Goal: Use online tool/utility

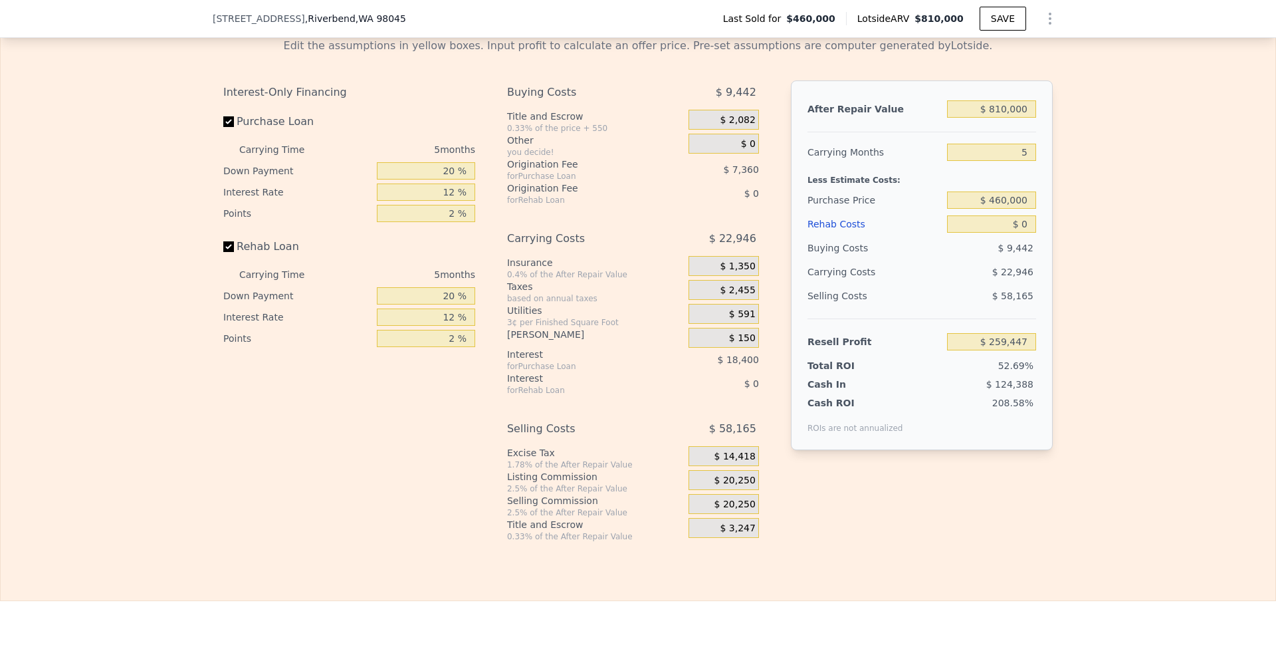
scroll to position [2123, 0]
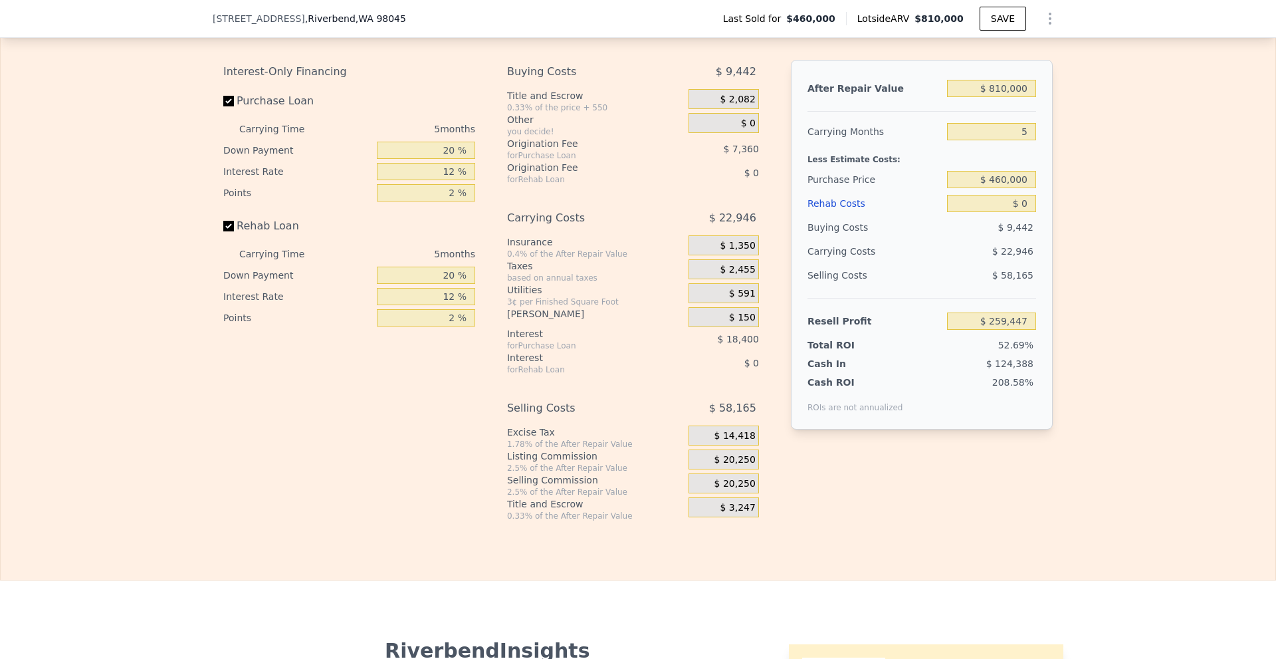
click at [1096, 482] on div "Edit the assumptions in yellow boxes. Input profit to calculate an offer price.…" at bounding box center [638, 264] width 1275 height 515
click at [1069, 459] on div "Edit the assumptions in yellow boxes. Input profit to calculate an offer price.…" at bounding box center [638, 264] width 1275 height 515
drag, startPoint x: 376, startPoint y: 19, endPoint x: 209, endPoint y: 23, distance: 166.9
click at [213, 23] on div "[STREET_ADDRESS]" at bounding box center [315, 18] width 204 height 13
click at [213, 23] on span "[STREET_ADDRESS]" at bounding box center [259, 18] width 92 height 13
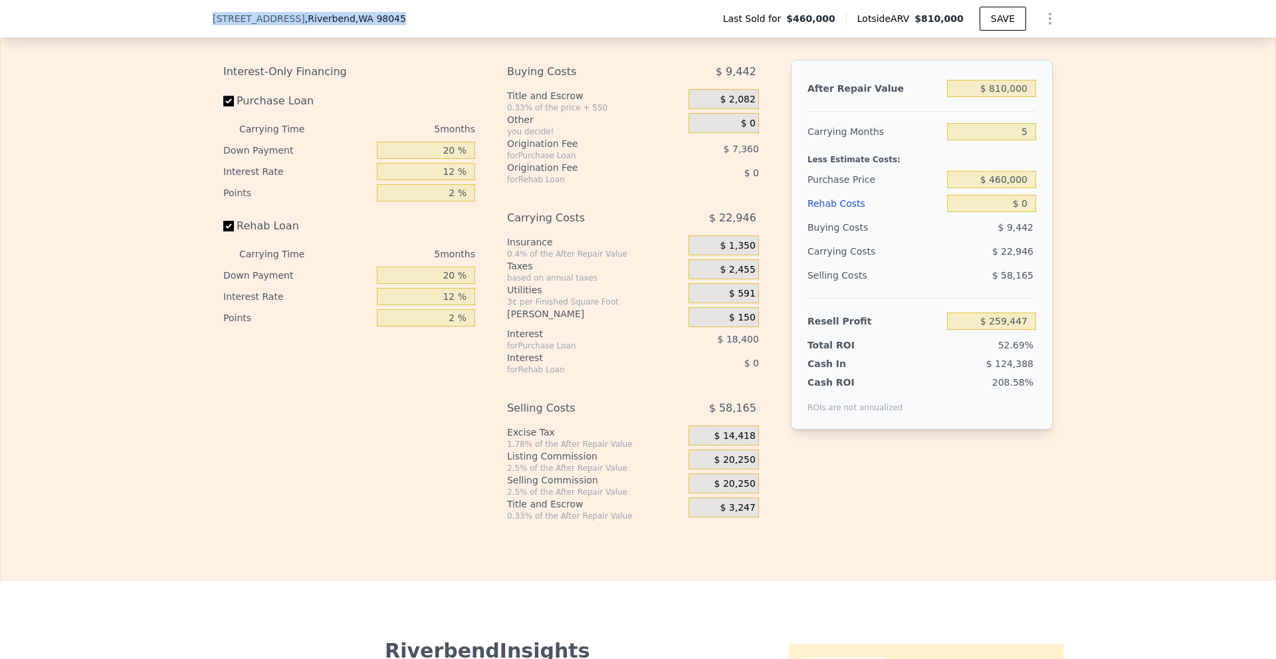
drag, startPoint x: 209, startPoint y: 20, endPoint x: 438, endPoint y: 19, distance: 228.7
click at [441, 21] on div "[STREET_ADDRESS] Last Sold for $460,000 Lotside ARV $810,000 SAVE" at bounding box center [638, 18] width 851 height 37
click at [435, 20] on div "[STREET_ADDRESS] Last Sold for $460,000 Lotside ARV $810,000 SAVE" at bounding box center [638, 18] width 851 height 37
click at [382, 18] on div "[STREET_ADDRESS]" at bounding box center [315, 18] width 204 height 13
drag, startPoint x: 377, startPoint y: 17, endPoint x: 202, endPoint y: 23, distance: 175.0
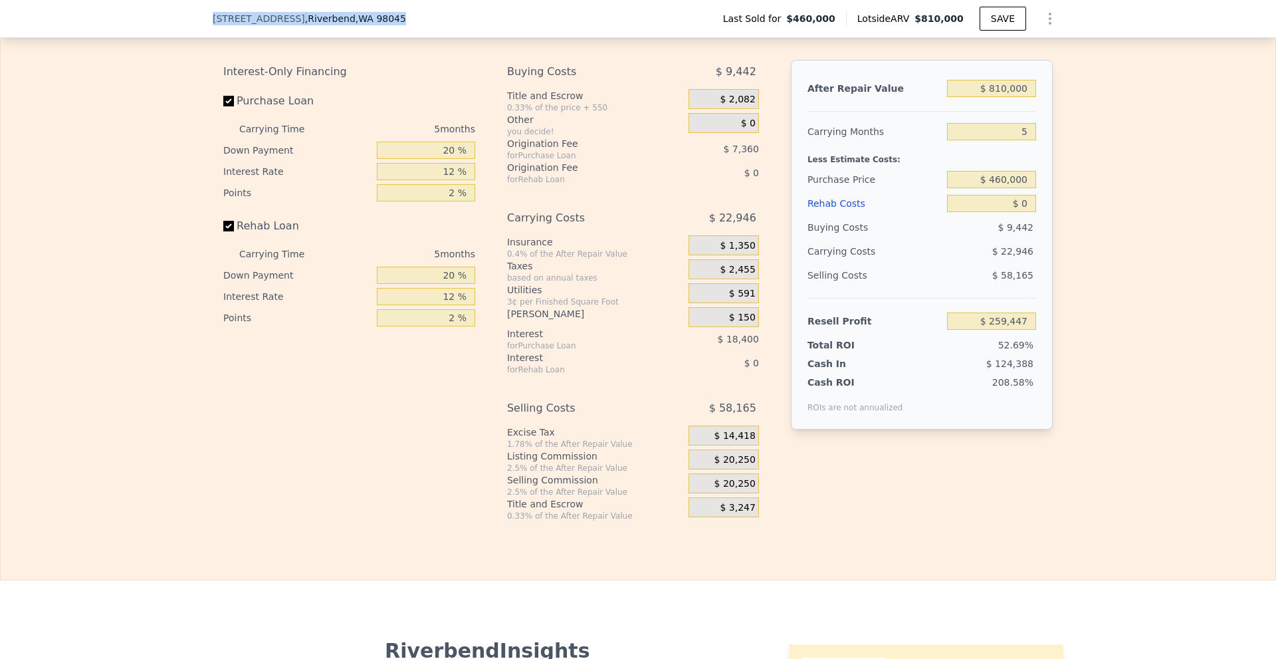
click at [202, 23] on div "[STREET_ADDRESS] Last Sold for $460,000 Lotside ARV $810,000 SAVE" at bounding box center [638, 19] width 1276 height 38
click at [213, 18] on span "[STREET_ADDRESS]" at bounding box center [259, 18] width 92 height 13
drag, startPoint x: 378, startPoint y: 17, endPoint x: 199, endPoint y: 26, distance: 179.7
click at [199, 26] on div "[STREET_ADDRESS] Last Sold for $460,000 Lotside ARV $810,000 SAVE" at bounding box center [638, 19] width 1276 height 38
click at [206, 23] on div "[STREET_ADDRESS] Last Sold for $460,000 Lotside ARV $810,000 SAVE" at bounding box center [638, 19] width 1276 height 38
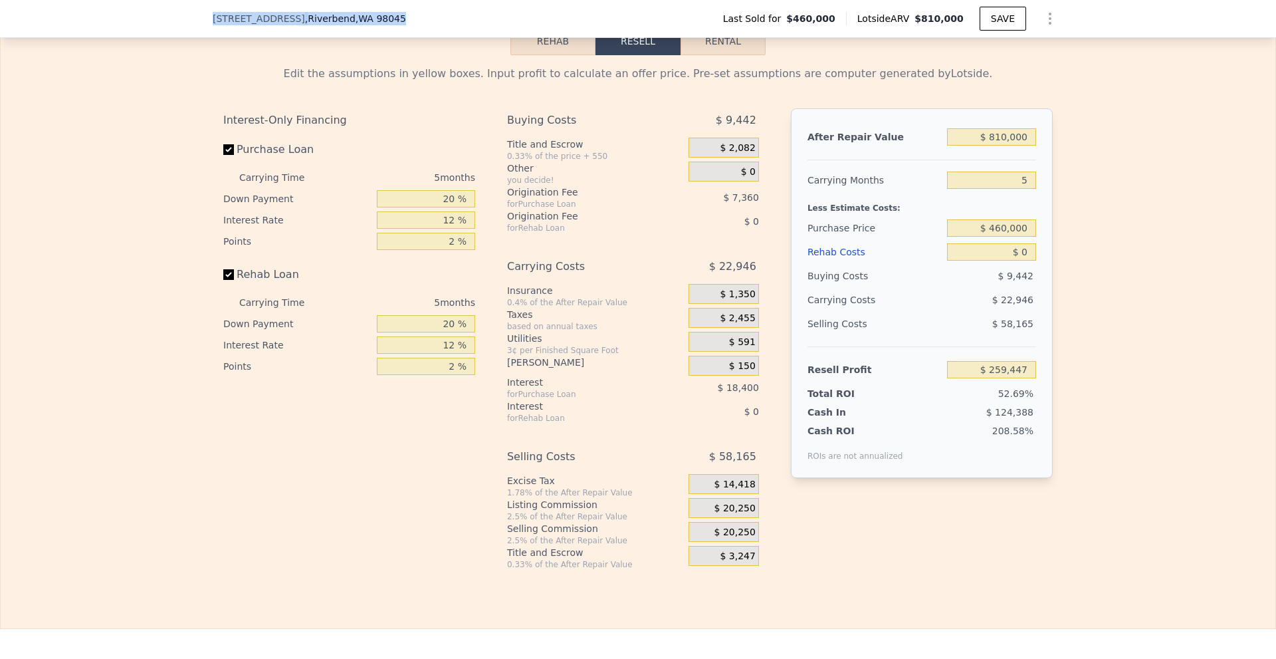
drag, startPoint x: 209, startPoint y: 21, endPoint x: 384, endPoint y: 11, distance: 175.1
click at [384, 11] on div "[STREET_ADDRESS] Last Sold for $460,000 Lotside ARV $810,000 SAVE" at bounding box center [638, 18] width 851 height 37
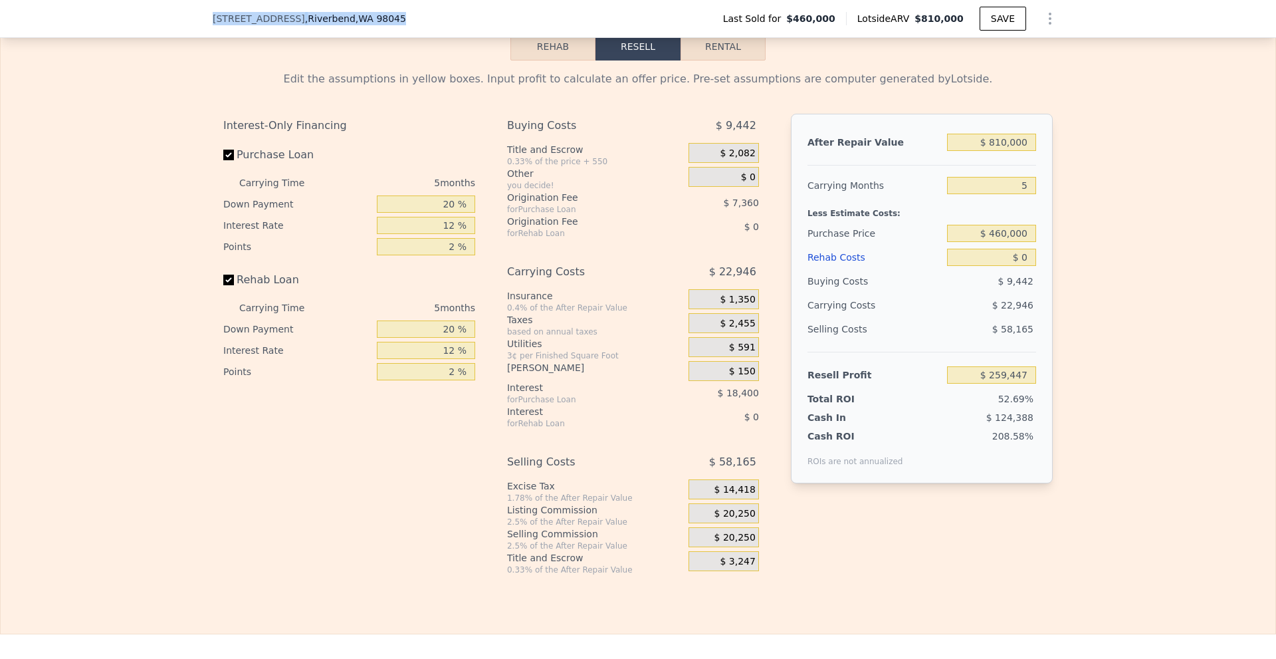
click at [384, 19] on div "[STREET_ADDRESS]" at bounding box center [315, 18] width 204 height 13
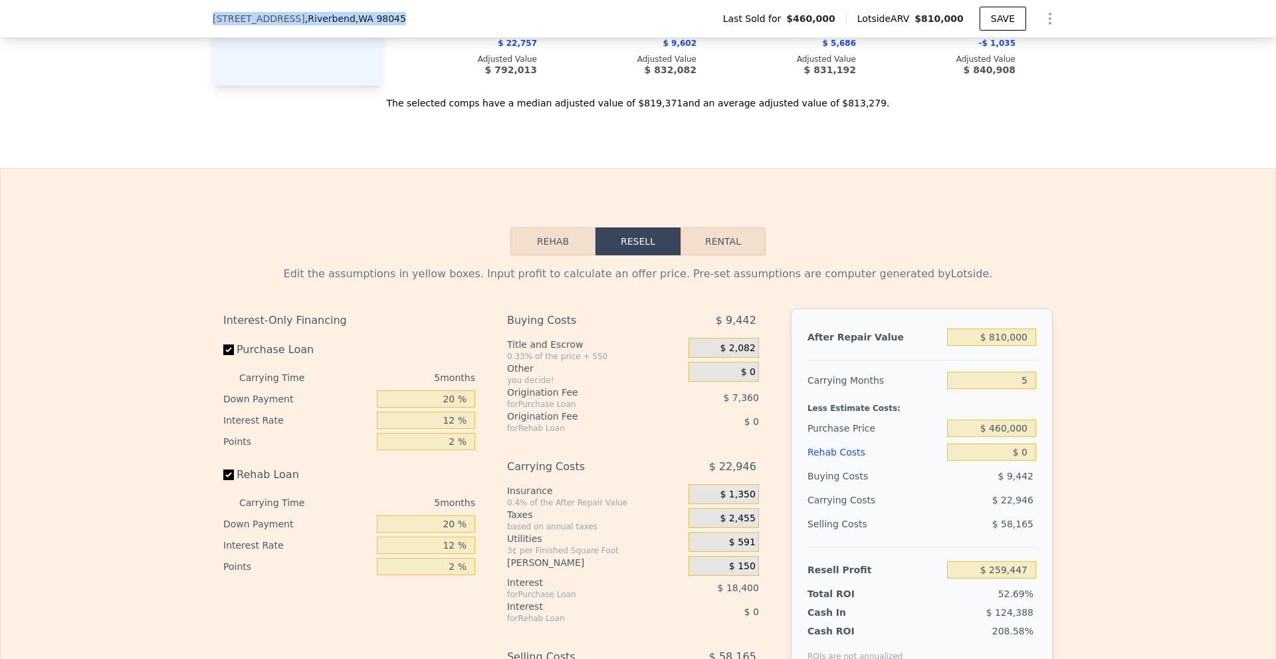
scroll to position [1719, 0]
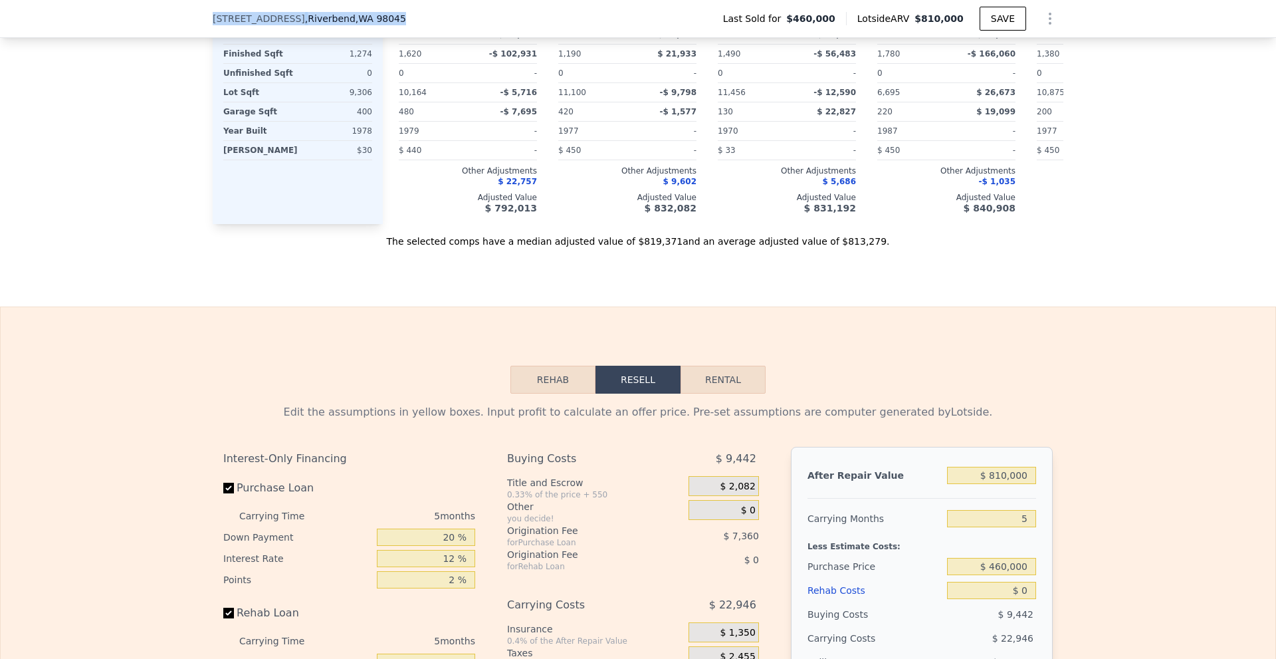
drag, startPoint x: 381, startPoint y: 14, endPoint x: 193, endPoint y: -4, distance: 188.3
click at [193, 0] on html "Search an address or region Solutions Company Open main menu Log In Free Accoun…" at bounding box center [638, 329] width 1276 height 659
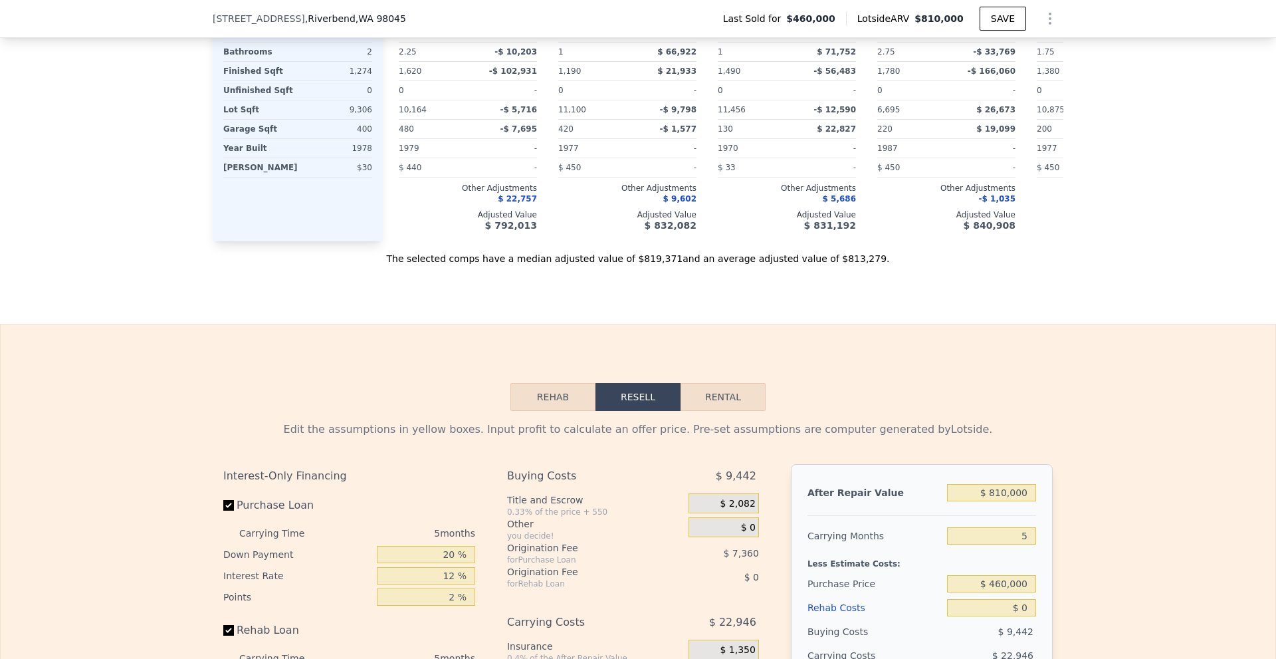
click at [214, 134] on div "Subject Property [STREET_ADDRESS] # 1619975 24 Edit structure Characteristics S…" at bounding box center [298, 18] width 170 height 447
drag, startPoint x: 215, startPoint y: 134, endPoint x: 267, endPoint y: 141, distance: 52.4
click at [267, 141] on div "Subject Property [STREET_ADDRESS] # 1619975 24 Edit structure Characteristics S…" at bounding box center [298, 18] width 170 height 447
click at [267, 138] on div "Garage Sqft" at bounding box center [259, 129] width 72 height 19
drag, startPoint x: 263, startPoint y: 122, endPoint x: 195, endPoint y: 114, distance: 67.6
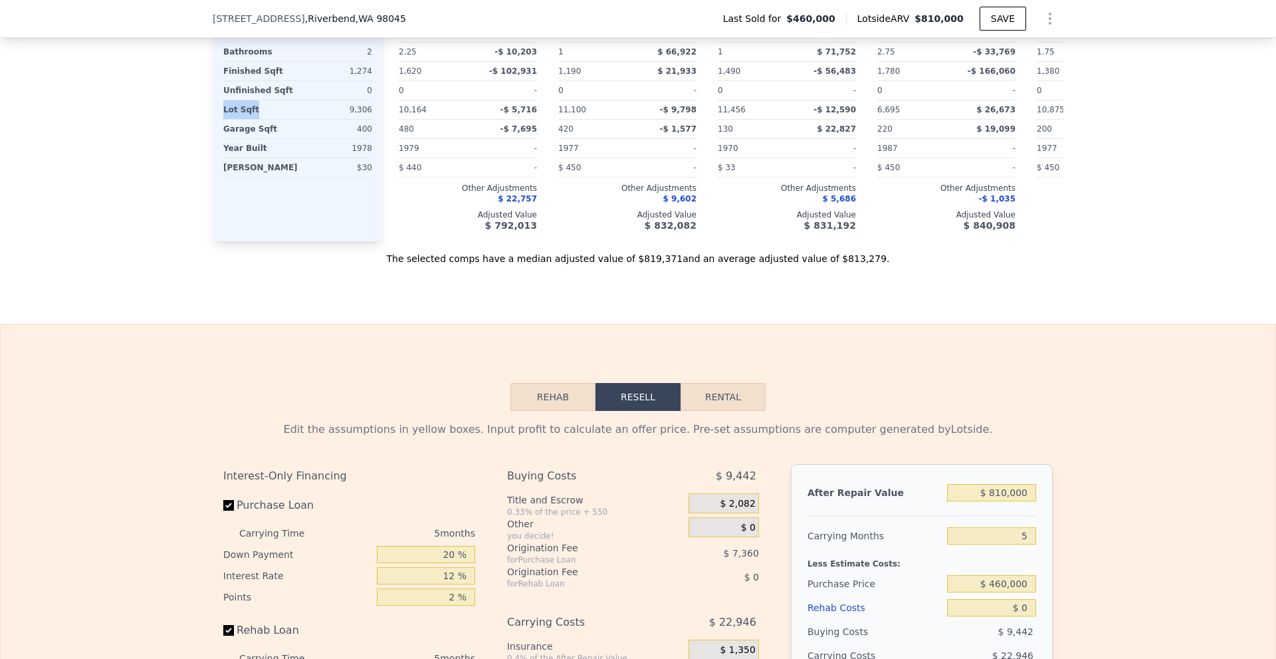
drag, startPoint x: 239, startPoint y: 101, endPoint x: 289, endPoint y: 98, distance: 49.9
click at [289, 98] on div "Unfinished Sqft" at bounding box center [259, 90] width 72 height 19
drag, startPoint x: 272, startPoint y: 78, endPoint x: 218, endPoint y: 78, distance: 53.9
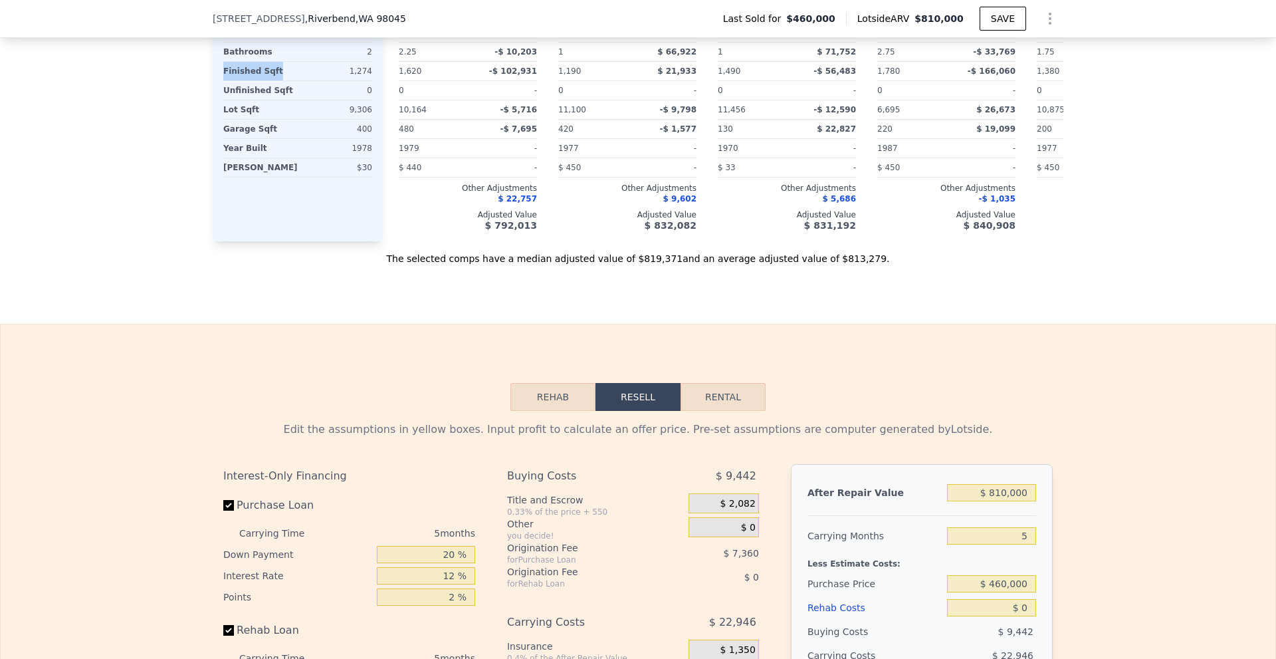
click at [223, 78] on div "Finished Sqft" at bounding box center [259, 71] width 72 height 19
drag, startPoint x: 219, startPoint y: 80, endPoint x: 267, endPoint y: 81, distance: 48.5
click at [267, 80] on div "Finished Sqft" at bounding box center [259, 71] width 72 height 19
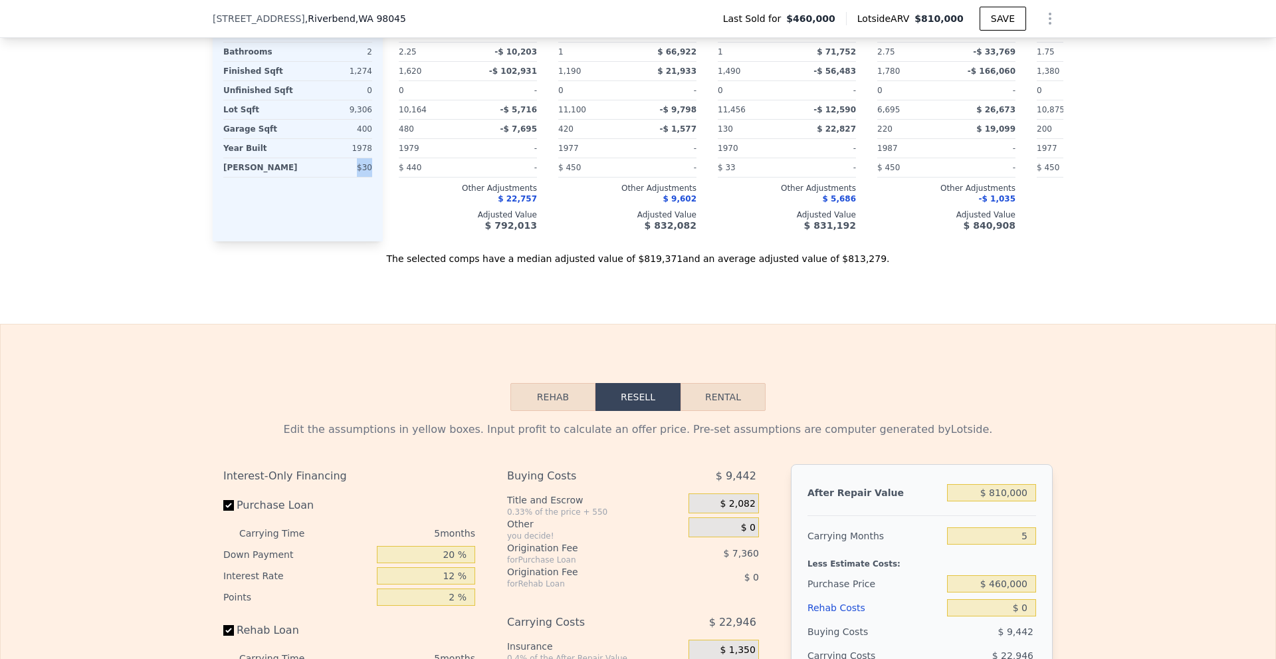
drag, startPoint x: 356, startPoint y: 176, endPoint x: 367, endPoint y: 177, distance: 11.4
click at [367, 177] on div "$30" at bounding box center [337, 167] width 69 height 19
drag, startPoint x: 365, startPoint y: 160, endPoint x: 353, endPoint y: 157, distance: 12.3
click at [353, 157] on div "1978" at bounding box center [337, 148] width 72 height 19
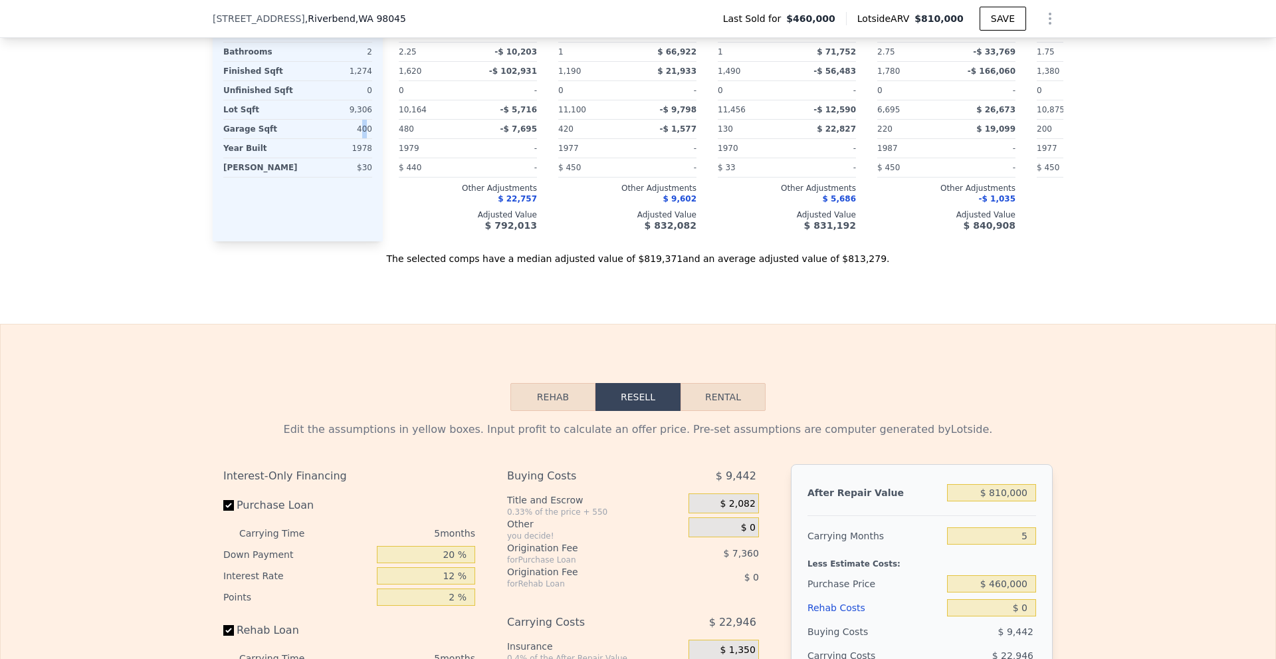
click at [362, 138] on div "400" at bounding box center [337, 129] width 72 height 19
click at [1003, 353] on div "Rehab Resell Rental Edit the assumptions in yellow boxes. Input profit to calcu…" at bounding box center [638, 654] width 1276 height 661
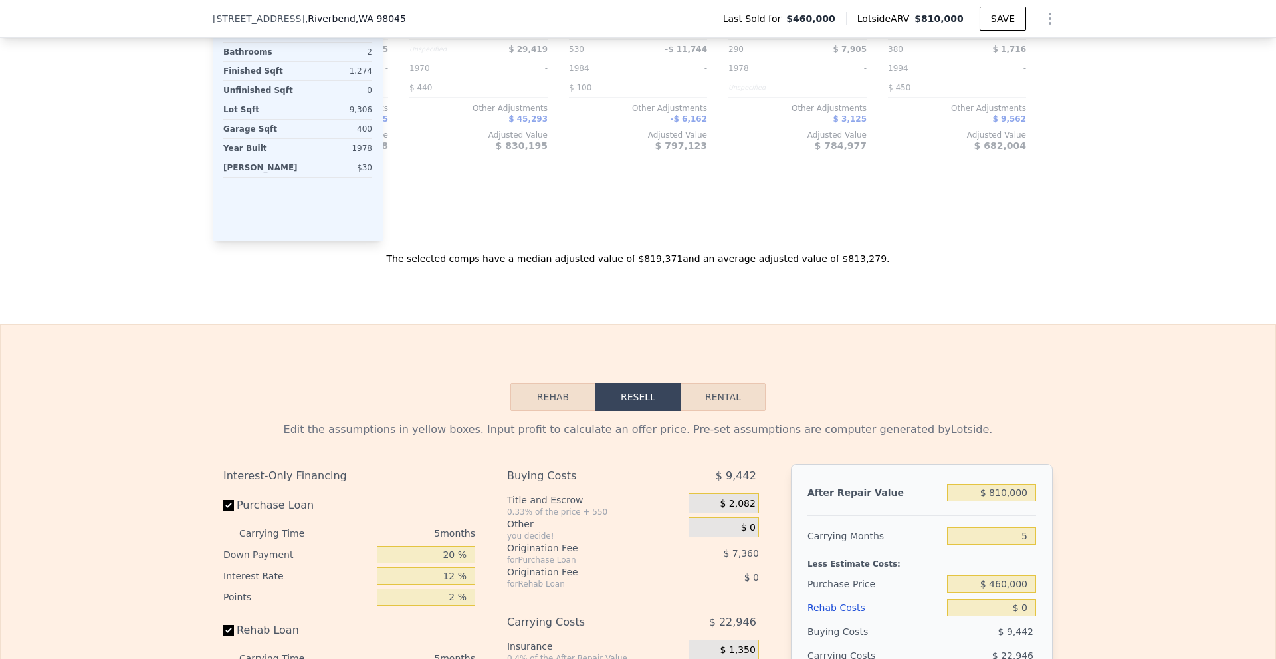
scroll to position [0, 0]
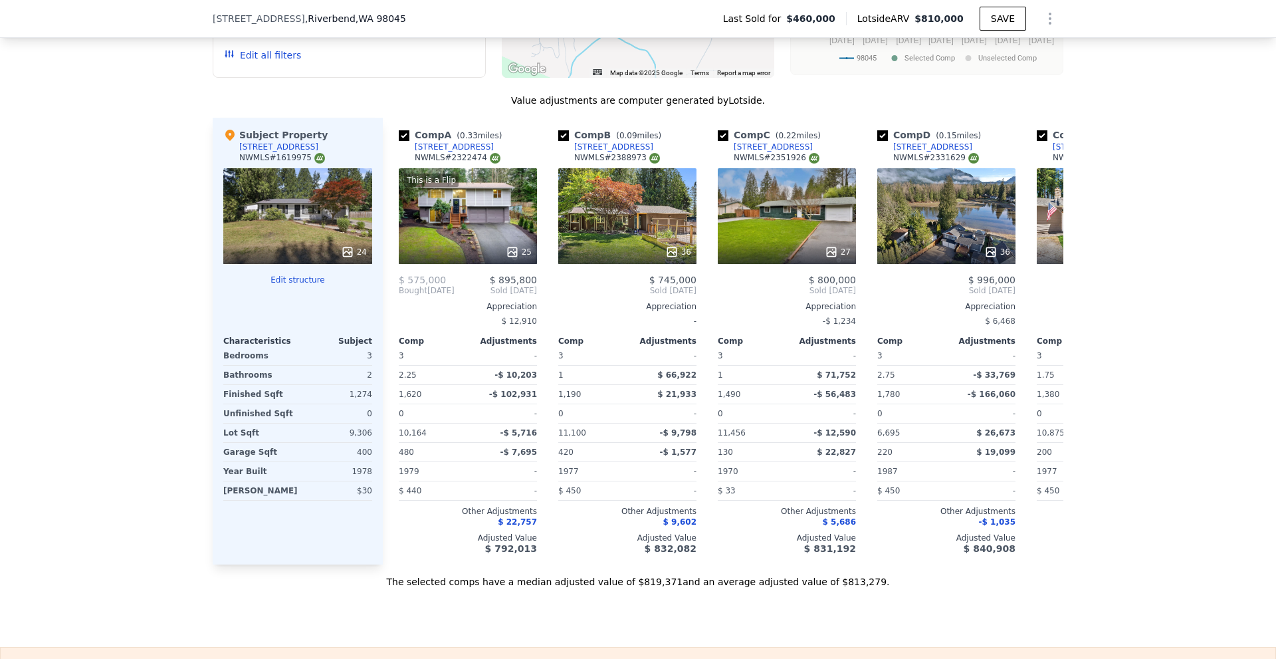
scroll to position [1386, 0]
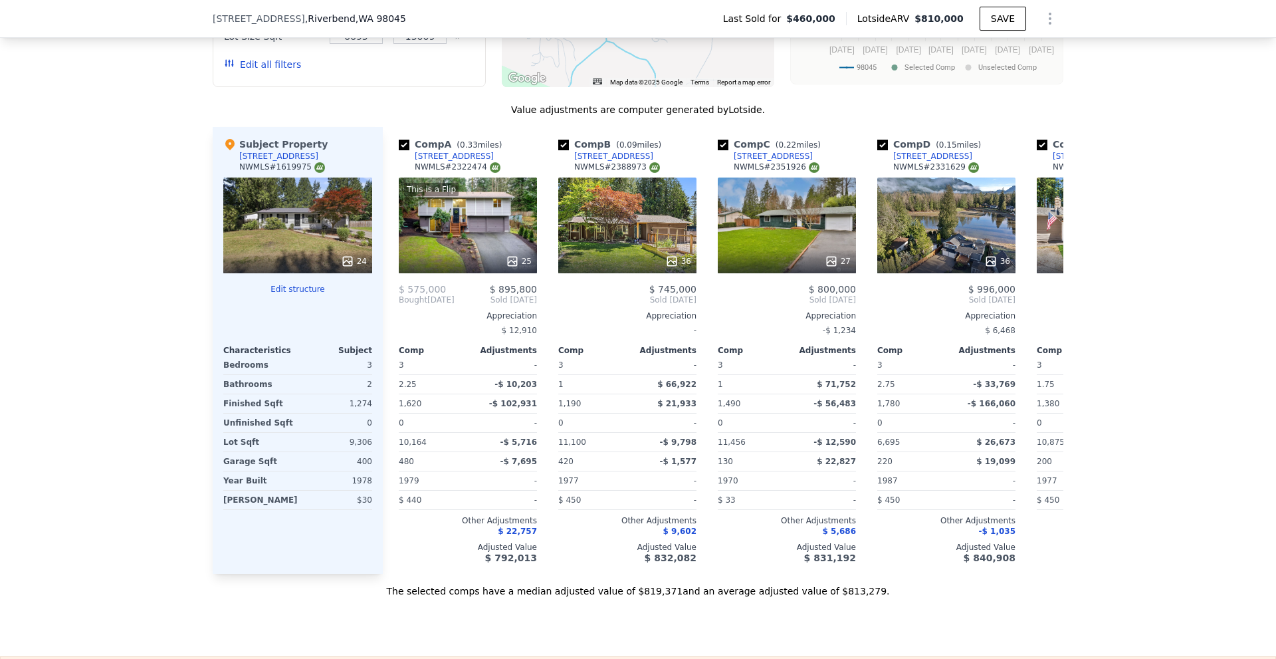
click at [1161, 193] on div "We found 12 sales that match your search Listings provided by NWMLS Filters Map…" at bounding box center [638, 207] width 1276 height 782
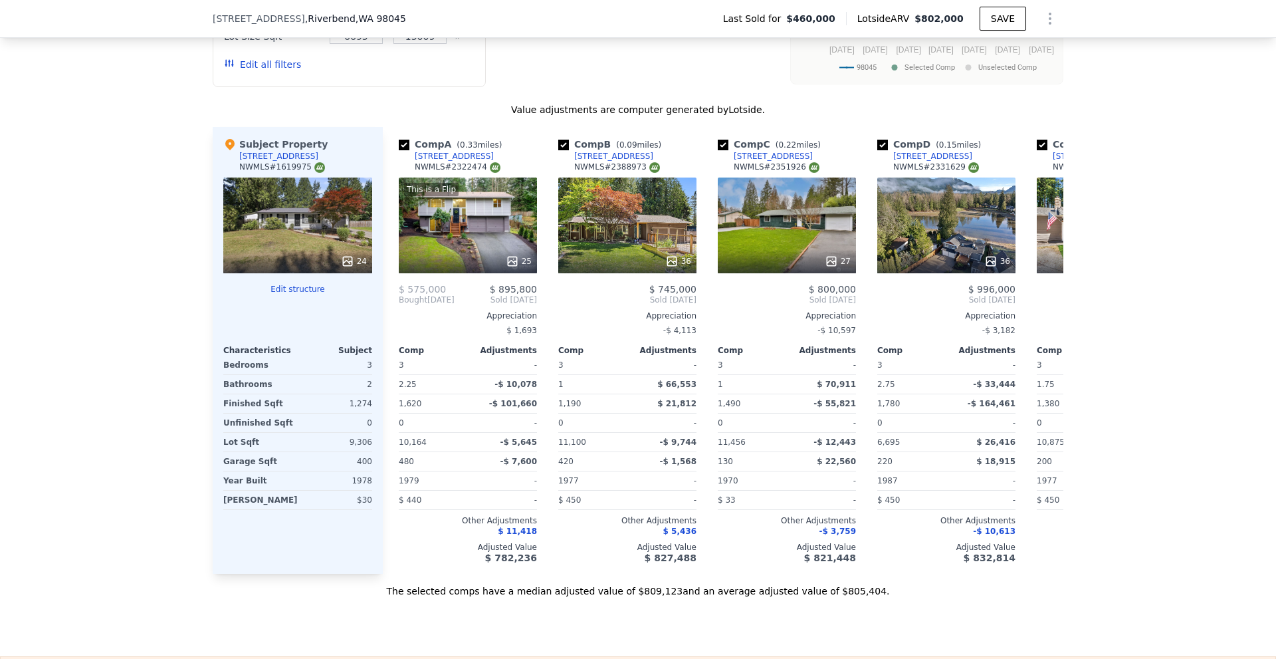
type input "$ 802,000"
type input "$ 252,028"
